Goal: Task Accomplishment & Management: Manage account settings

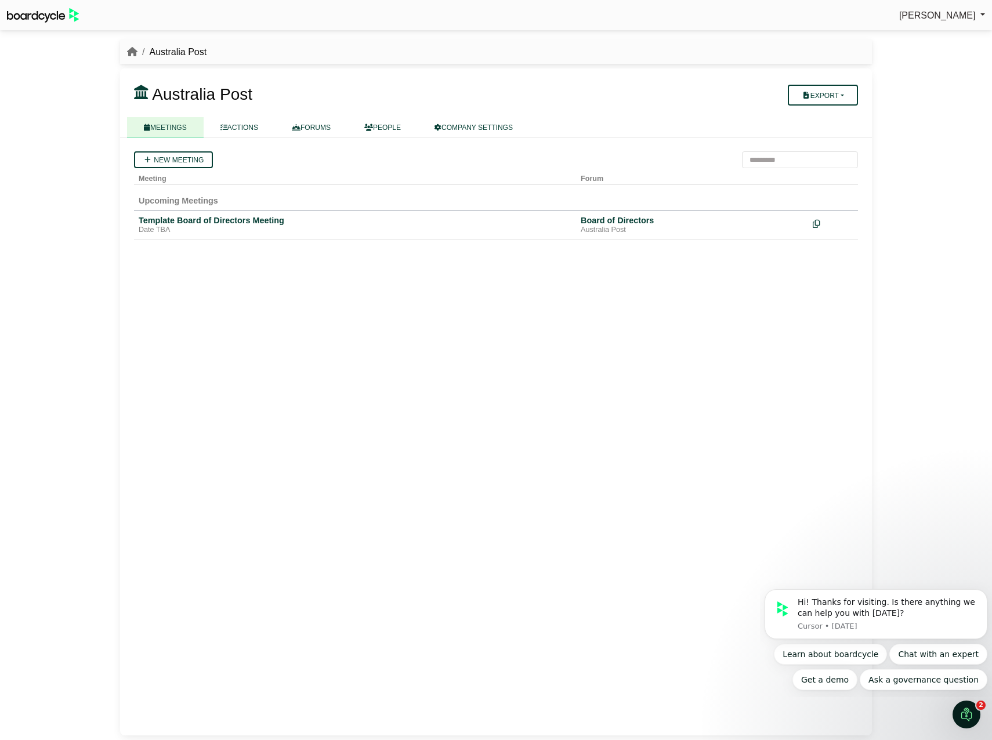
click at [980, 19] on link "[PERSON_NAME]" at bounding box center [942, 15] width 86 height 15
click at [477, 111] on div at bounding box center [436, 110] width 604 height 9
click at [476, 123] on link "COMPANY SETTINGS" at bounding box center [474, 127] width 112 height 20
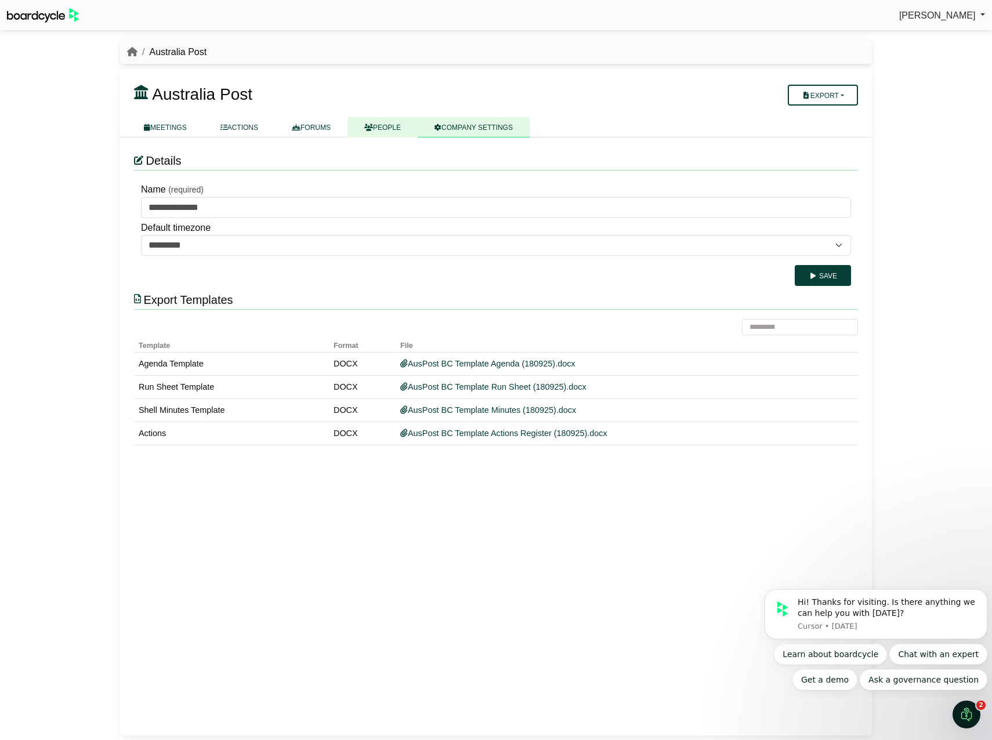
click at [366, 125] on icon at bounding box center [368, 127] width 9 height 7
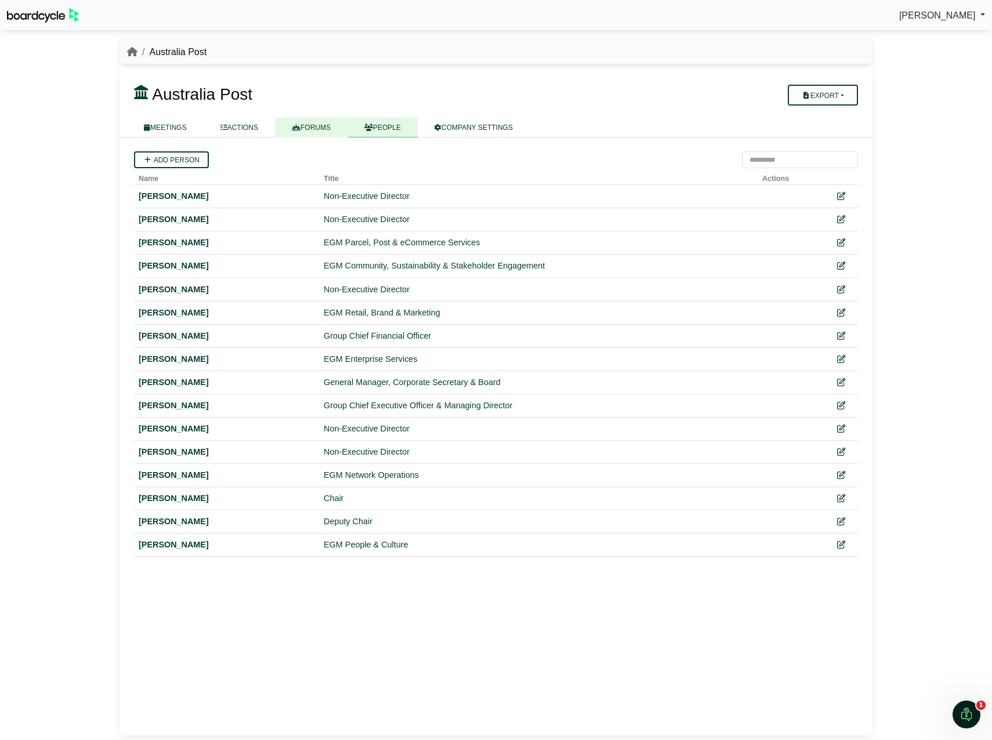
click at [307, 129] on link "FORUMS" at bounding box center [311, 127] width 73 height 20
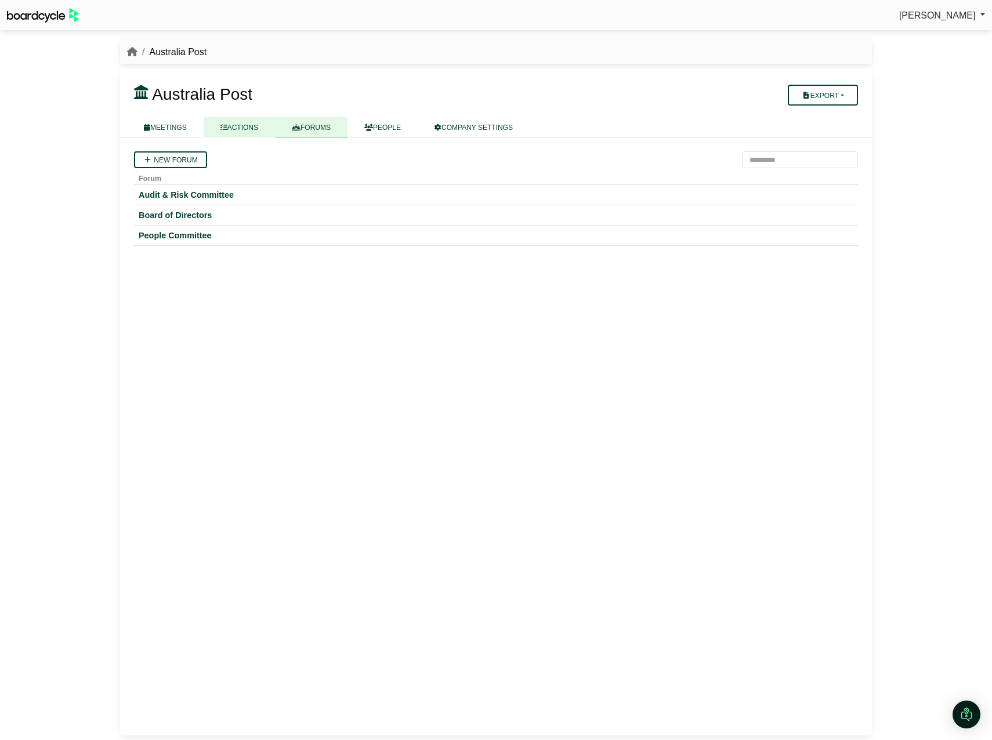
click at [244, 123] on link "ACTIONS" at bounding box center [239, 127] width 71 height 20
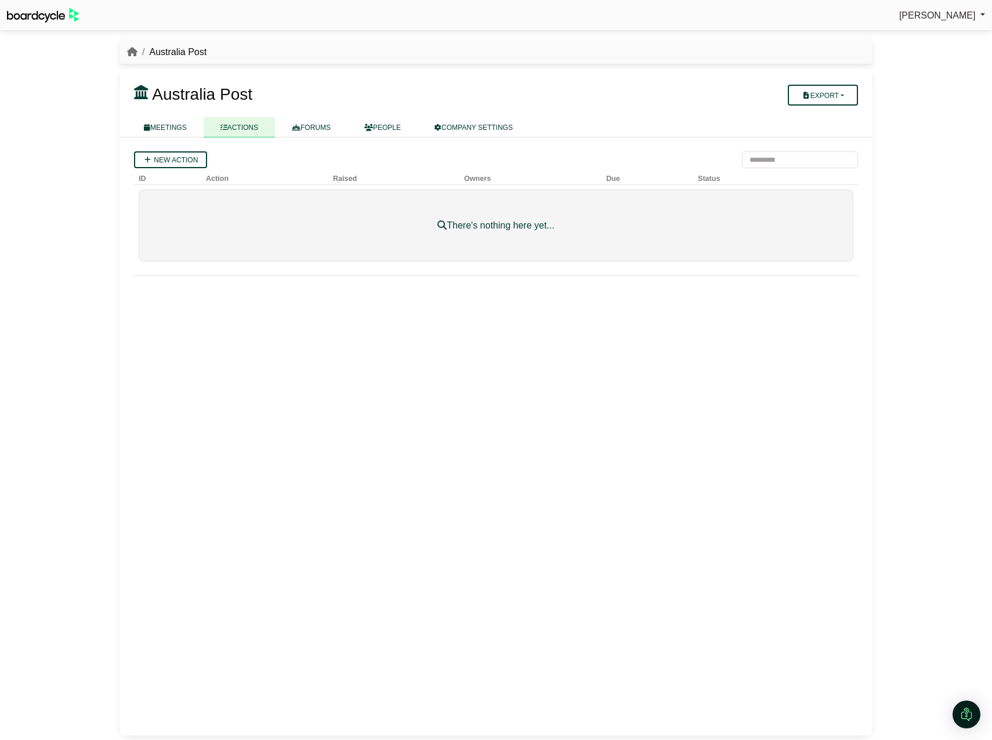
click at [169, 122] on link "MEETINGS" at bounding box center [165, 127] width 77 height 20
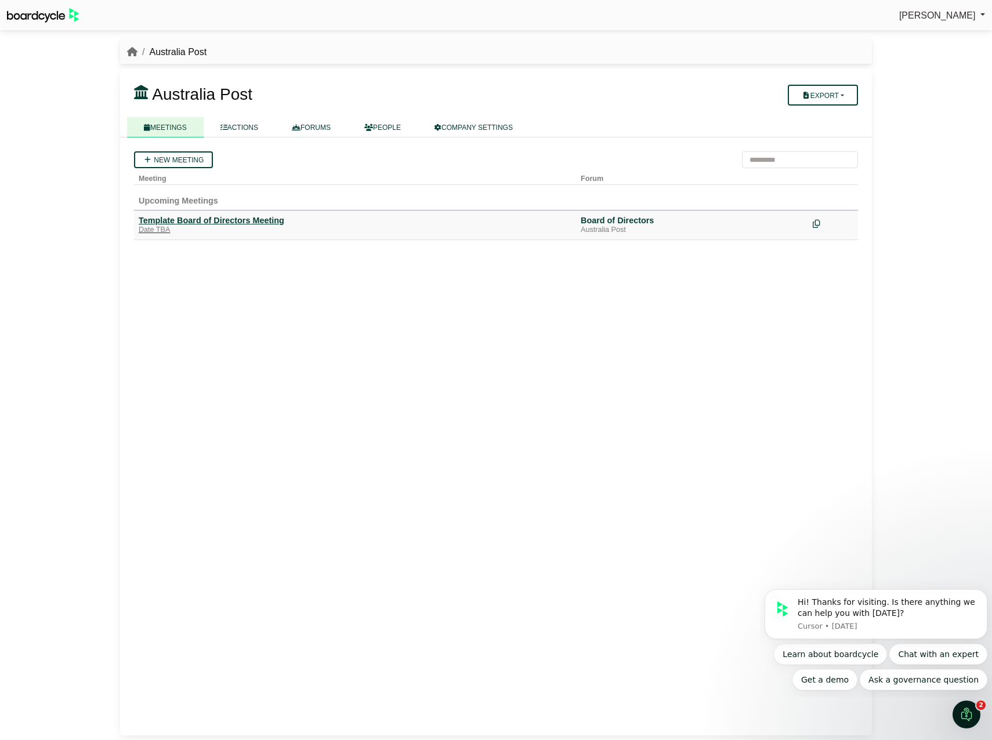
click at [262, 225] on div "Template Board of Directors Meeting" at bounding box center [355, 220] width 433 height 10
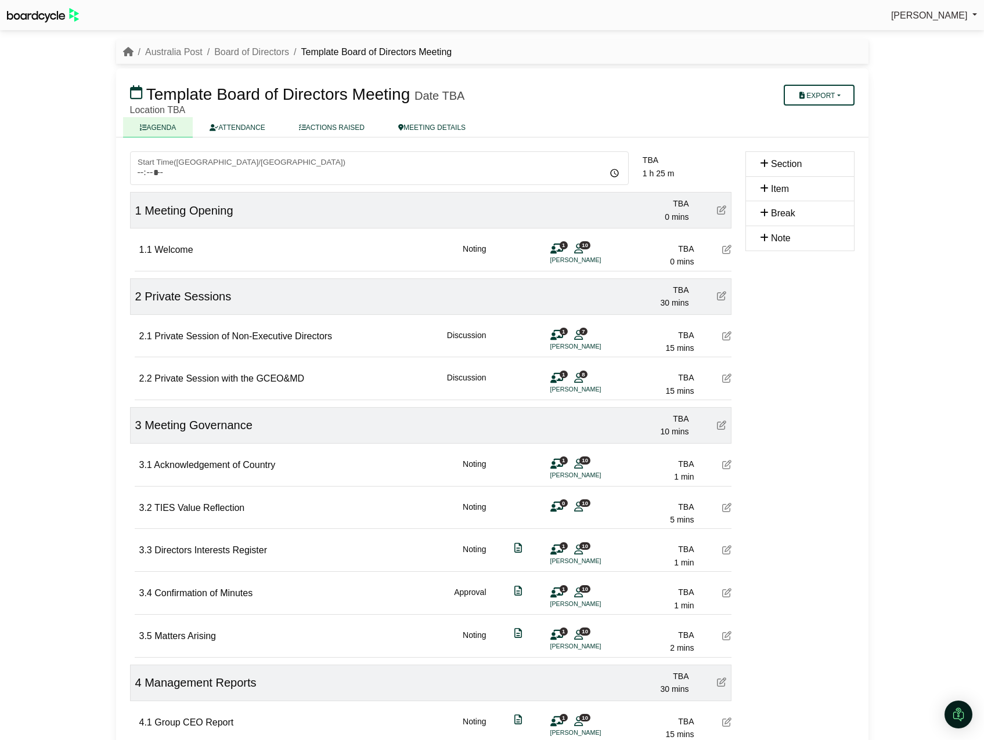
click at [764, 160] on icon at bounding box center [764, 163] width 9 height 9
click at [763, 164] on icon at bounding box center [764, 163] width 9 height 9
click at [792, 163] on span "Section" at bounding box center [786, 164] width 31 height 10
click at [836, 94] on button "Export" at bounding box center [818, 95] width 70 height 21
click at [669, 100] on h3 "Template Board of Directors Meeting Date TBA" at bounding box center [430, 93] width 615 height 23
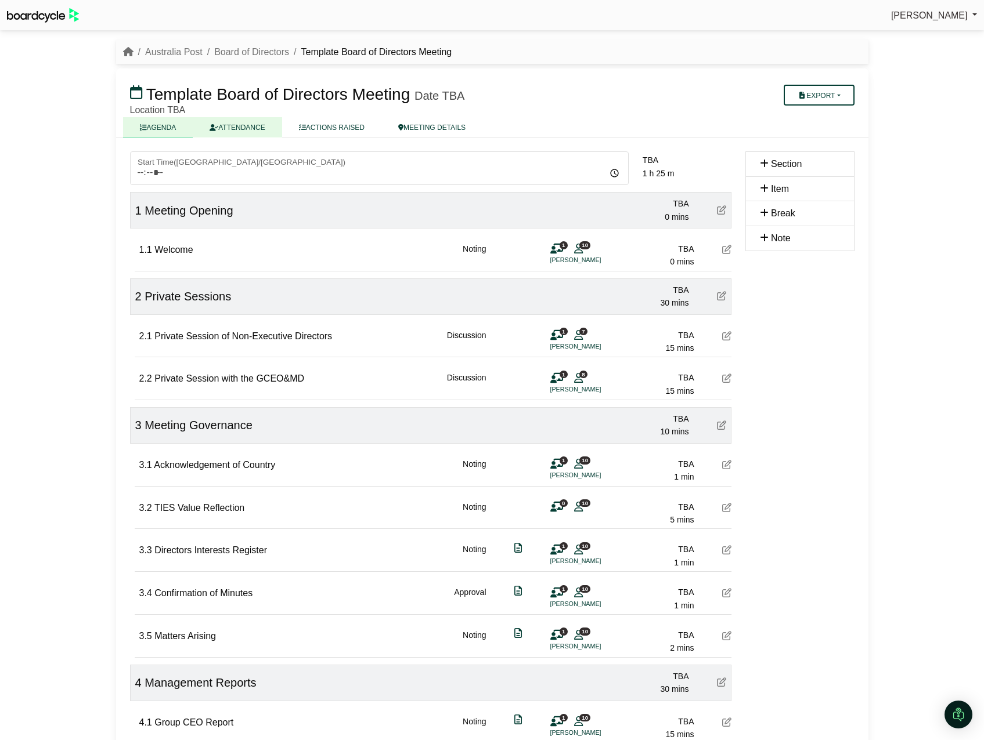
click at [246, 127] on link "ATTENDANCE" at bounding box center [237, 127] width 89 height 20
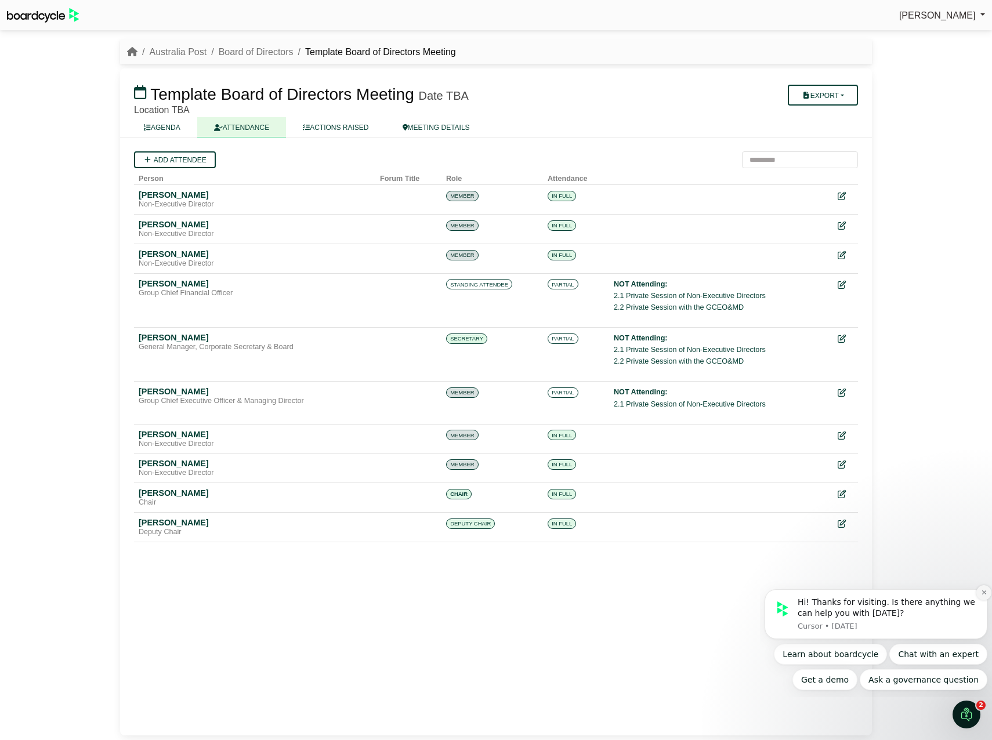
click at [985, 594] on icon "Dismiss notification" at bounding box center [984, 593] width 4 height 4
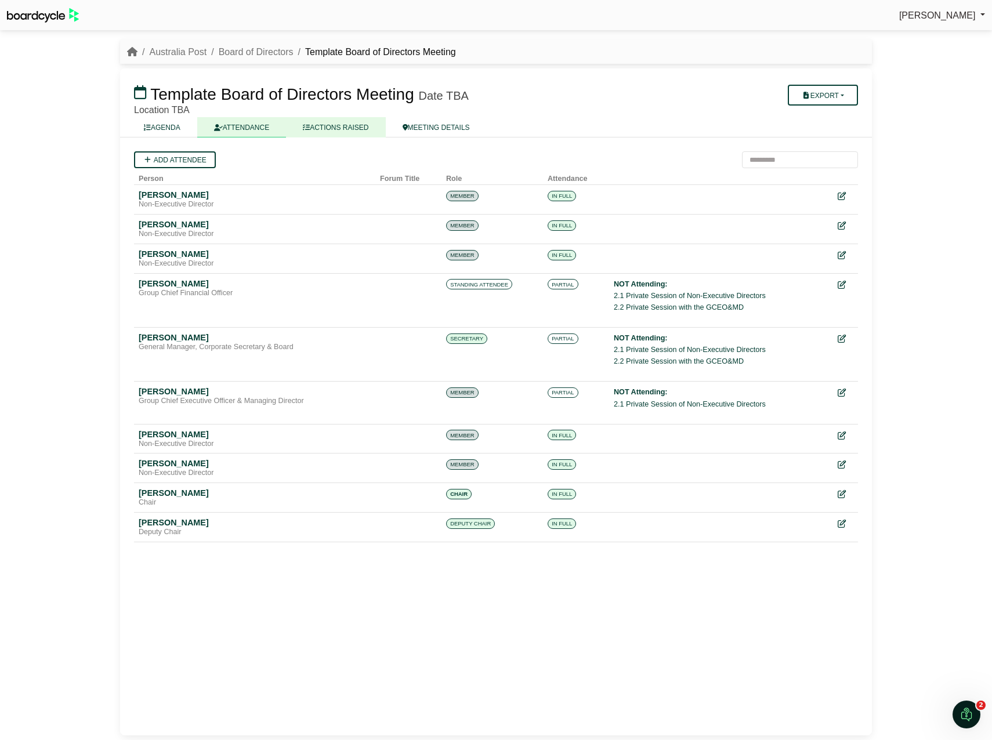
click at [351, 124] on link "ACTIONS RAISED" at bounding box center [335, 127] width 99 height 20
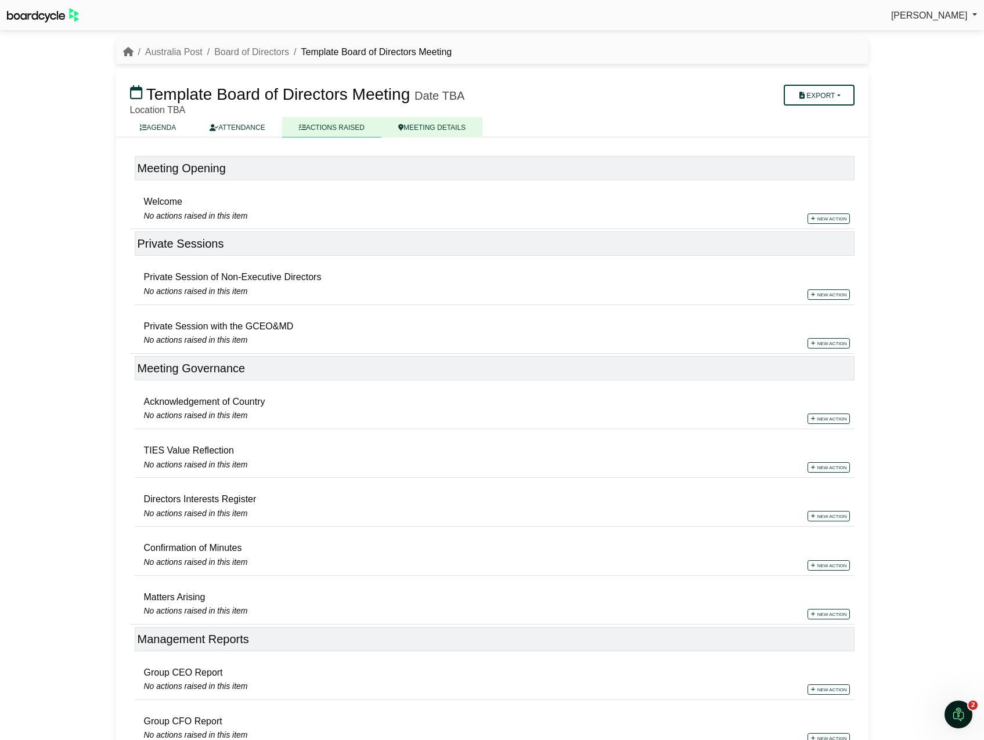
click at [420, 125] on link "MEETING DETAILS" at bounding box center [431, 127] width 101 height 20
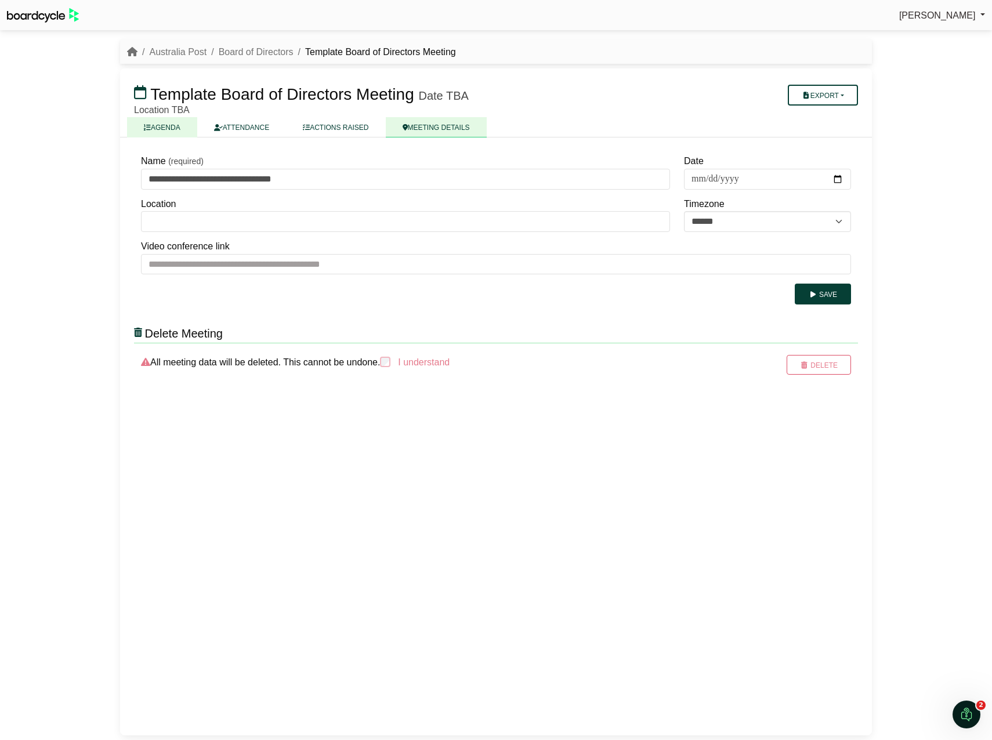
click at [168, 126] on link "AGENDA" at bounding box center [162, 127] width 70 height 20
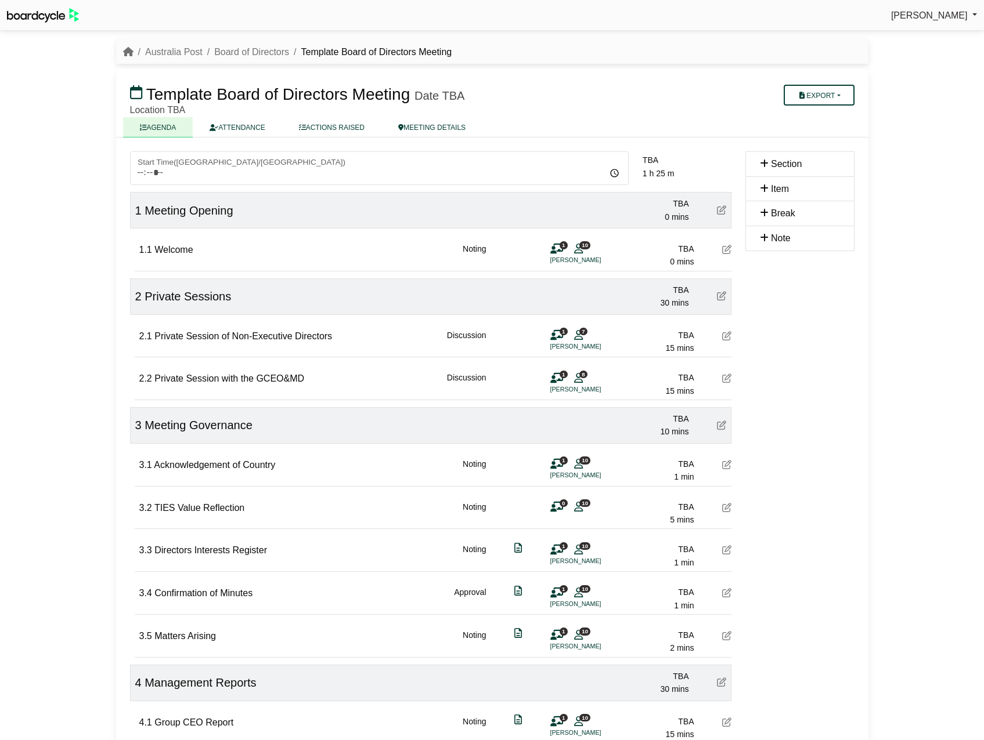
click at [940, 21] on link "[PERSON_NAME]" at bounding box center [934, 15] width 86 height 15
click at [931, 33] on link "Sign Out" at bounding box center [930, 35] width 93 height 22
